Goal: Communication & Community: Answer question/provide support

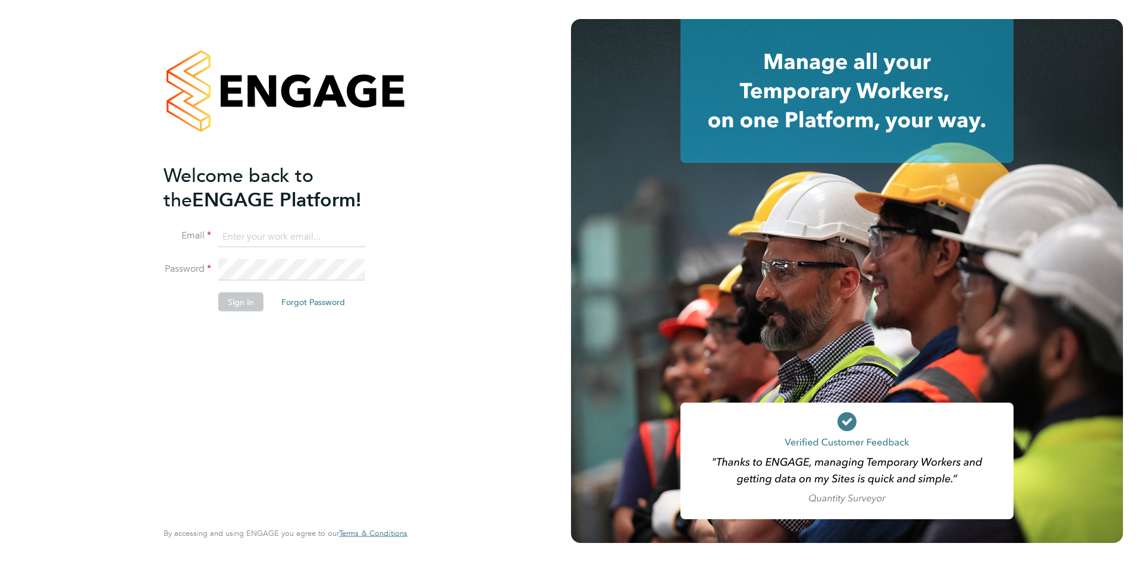
type input "christopher.howlett@bgis.com"
click at [247, 319] on li "Sign In Forgot Password" at bounding box center [280, 307] width 232 height 31
click at [243, 305] on button "Sign In" at bounding box center [240, 301] width 45 height 19
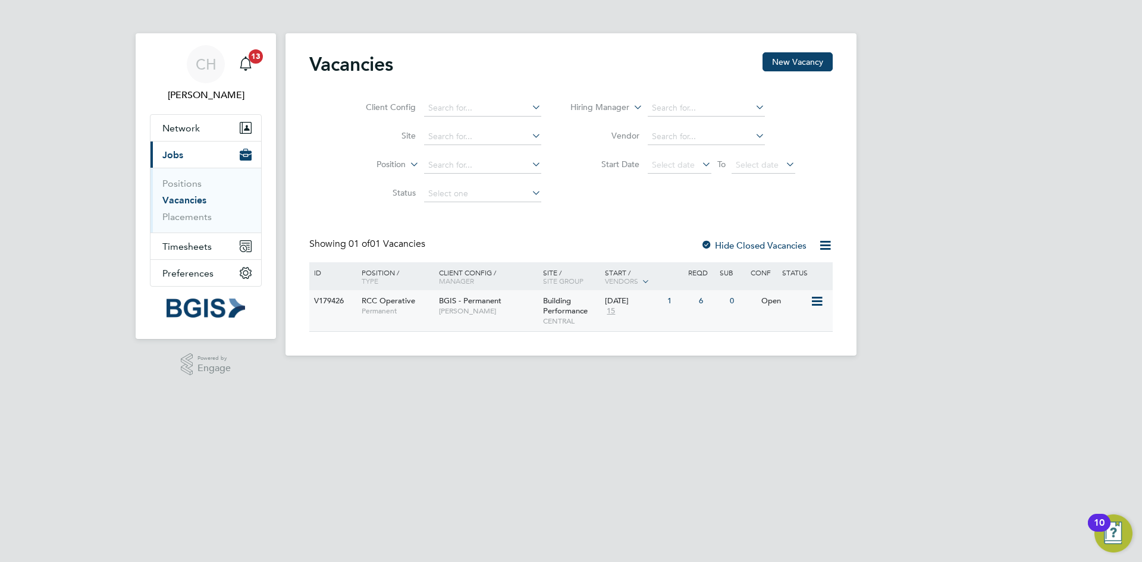
click at [781, 300] on div "Open" at bounding box center [784, 301] width 52 height 22
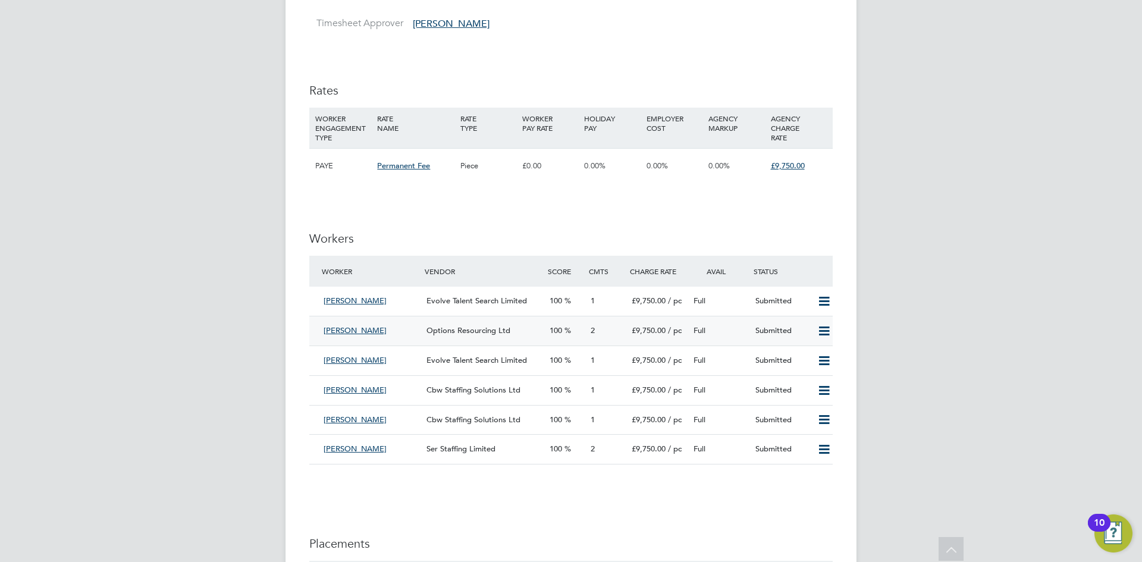
click at [353, 335] on span "[PERSON_NAME]" at bounding box center [355, 330] width 63 height 10
click at [823, 336] on icon at bounding box center [824, 332] width 15 height 10
click at [640, 335] on span "£9,750.00" at bounding box center [649, 330] width 34 height 10
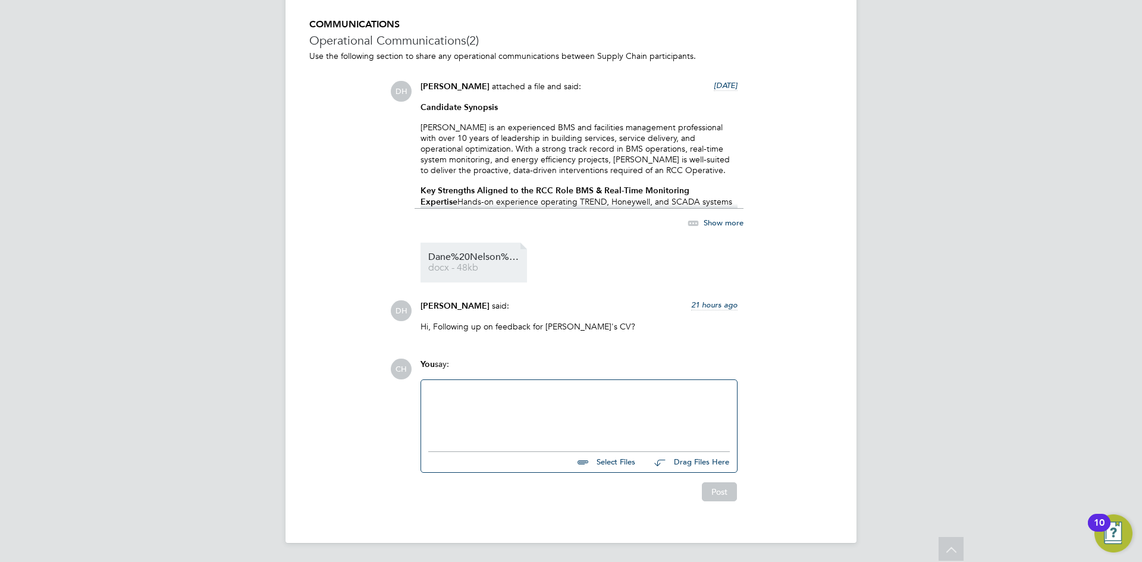
click at [476, 266] on span "docx - 48kb" at bounding box center [475, 267] width 95 height 9
click at [478, 398] on div at bounding box center [579, 412] width 302 height 51
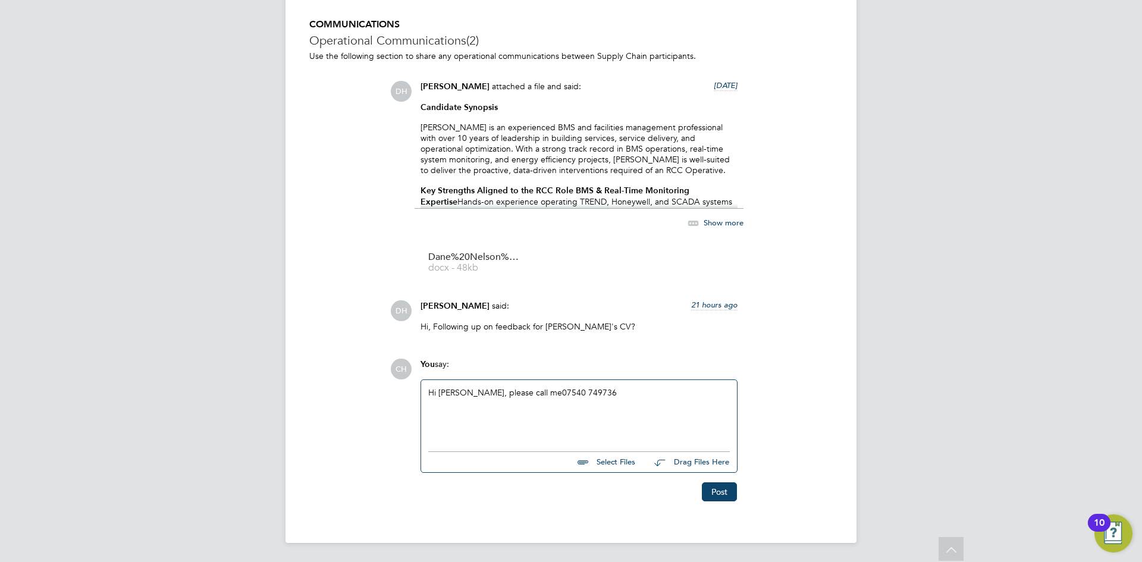
click at [521, 393] on div "Hi [PERSON_NAME], please call me [PHONE_NUMBER]" at bounding box center [579, 412] width 302 height 51
click at [724, 484] on button "Post" at bounding box center [719, 491] width 35 height 19
